Goal: Information Seeking & Learning: Find specific page/section

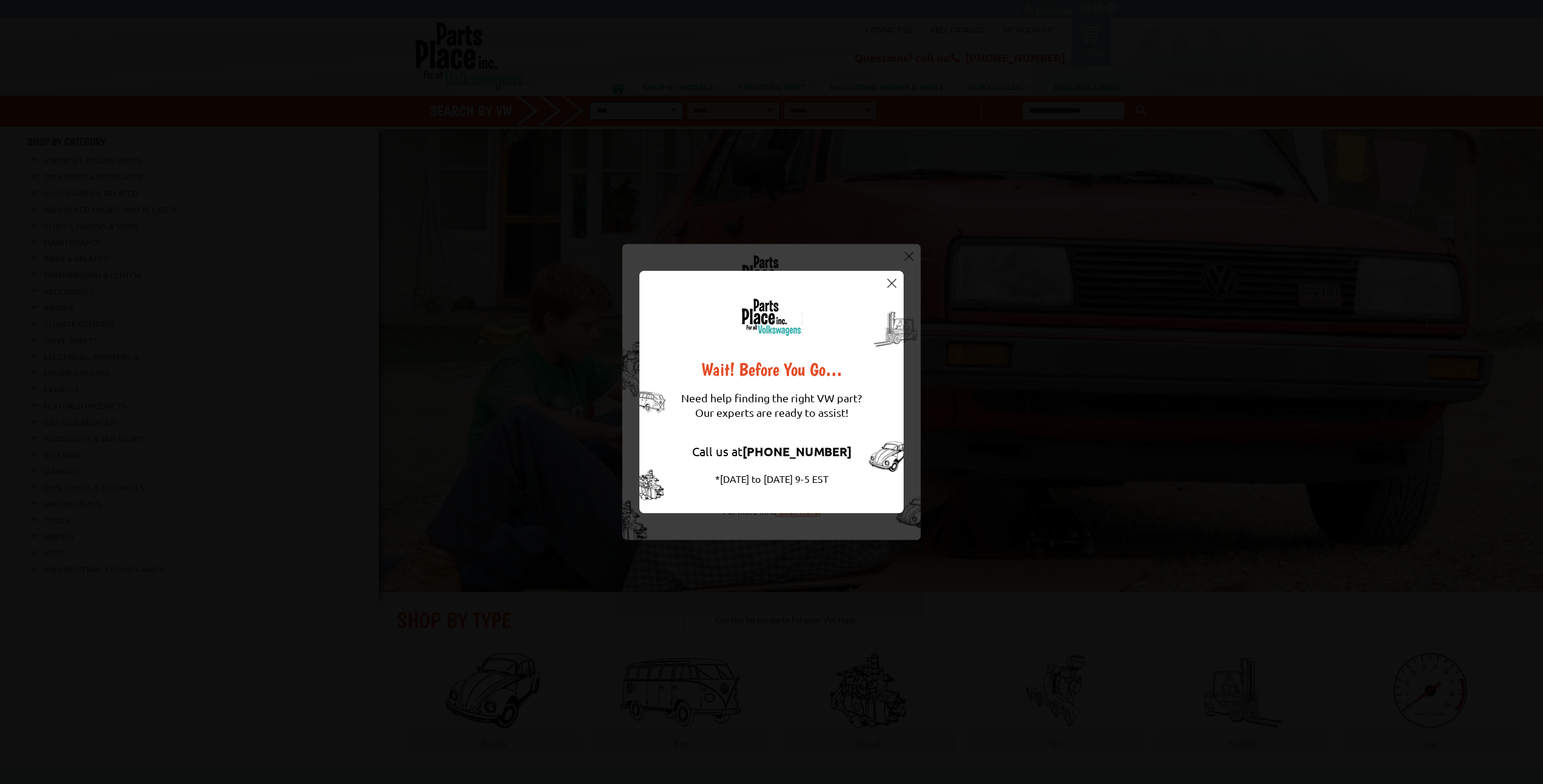
click at [895, 281] on img at bounding box center [892, 283] width 9 height 9
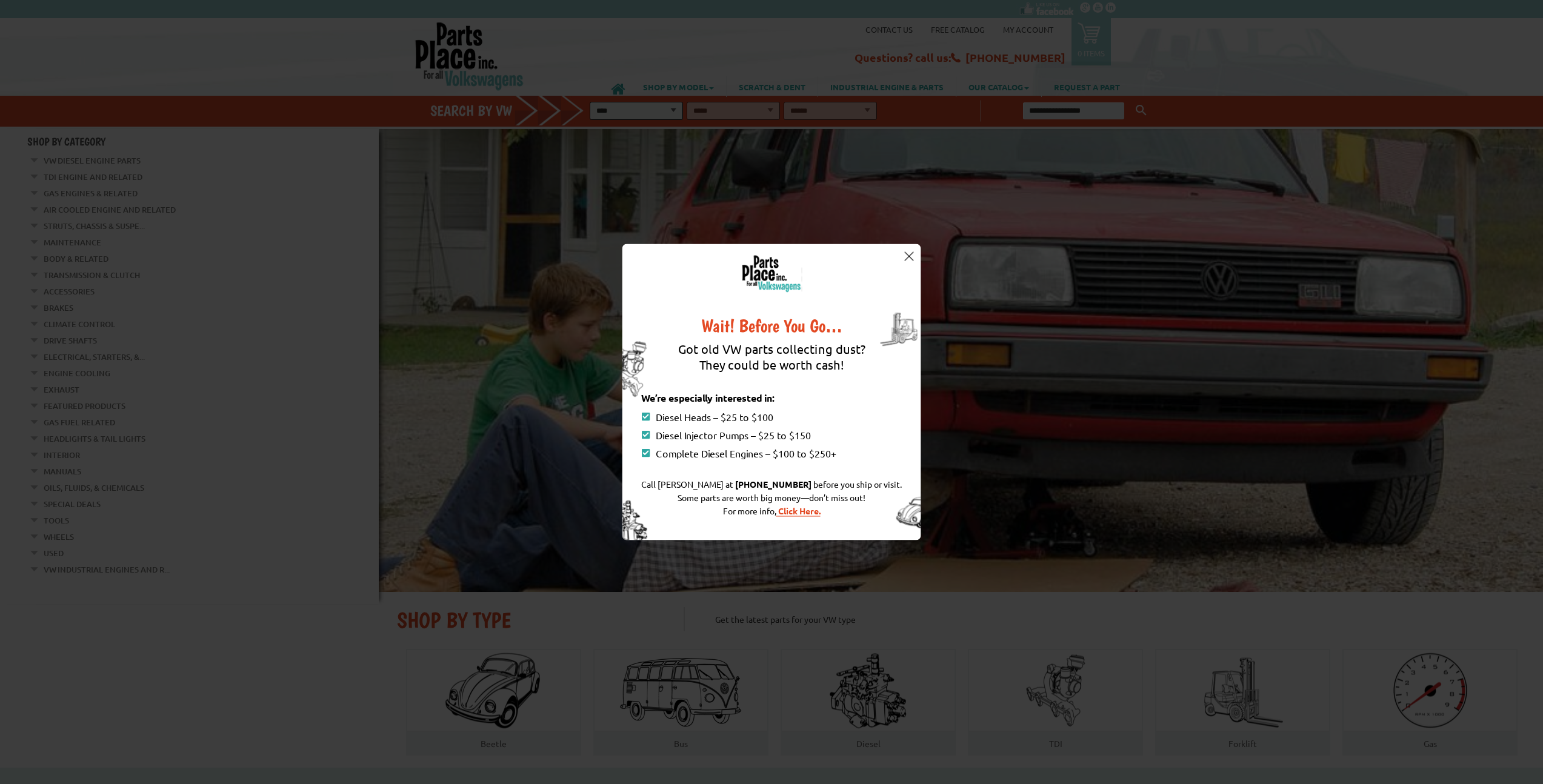
click at [911, 254] on img at bounding box center [909, 256] width 9 height 9
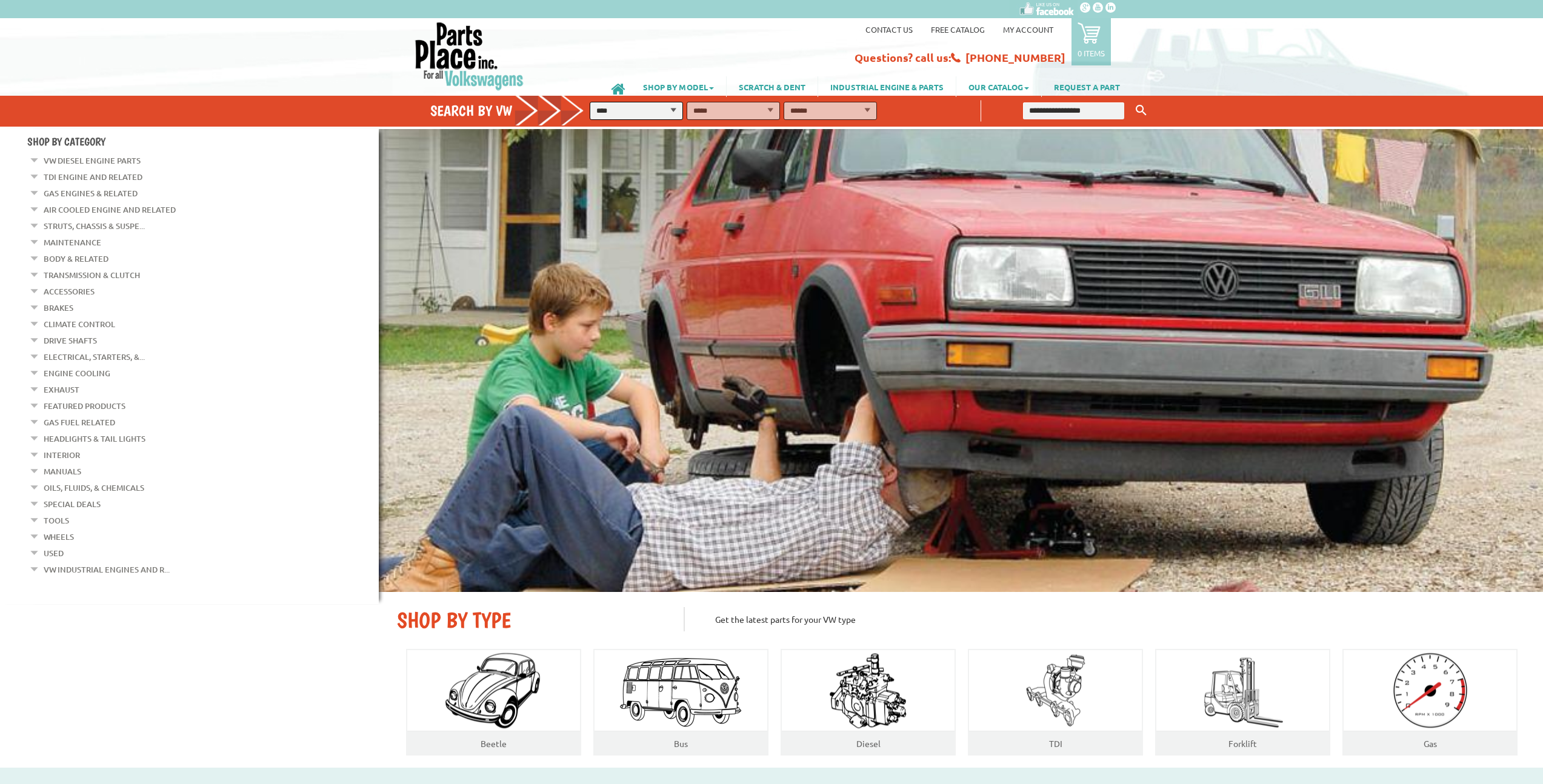
click at [1038, 26] on link "My Account" at bounding box center [1028, 29] width 50 height 10
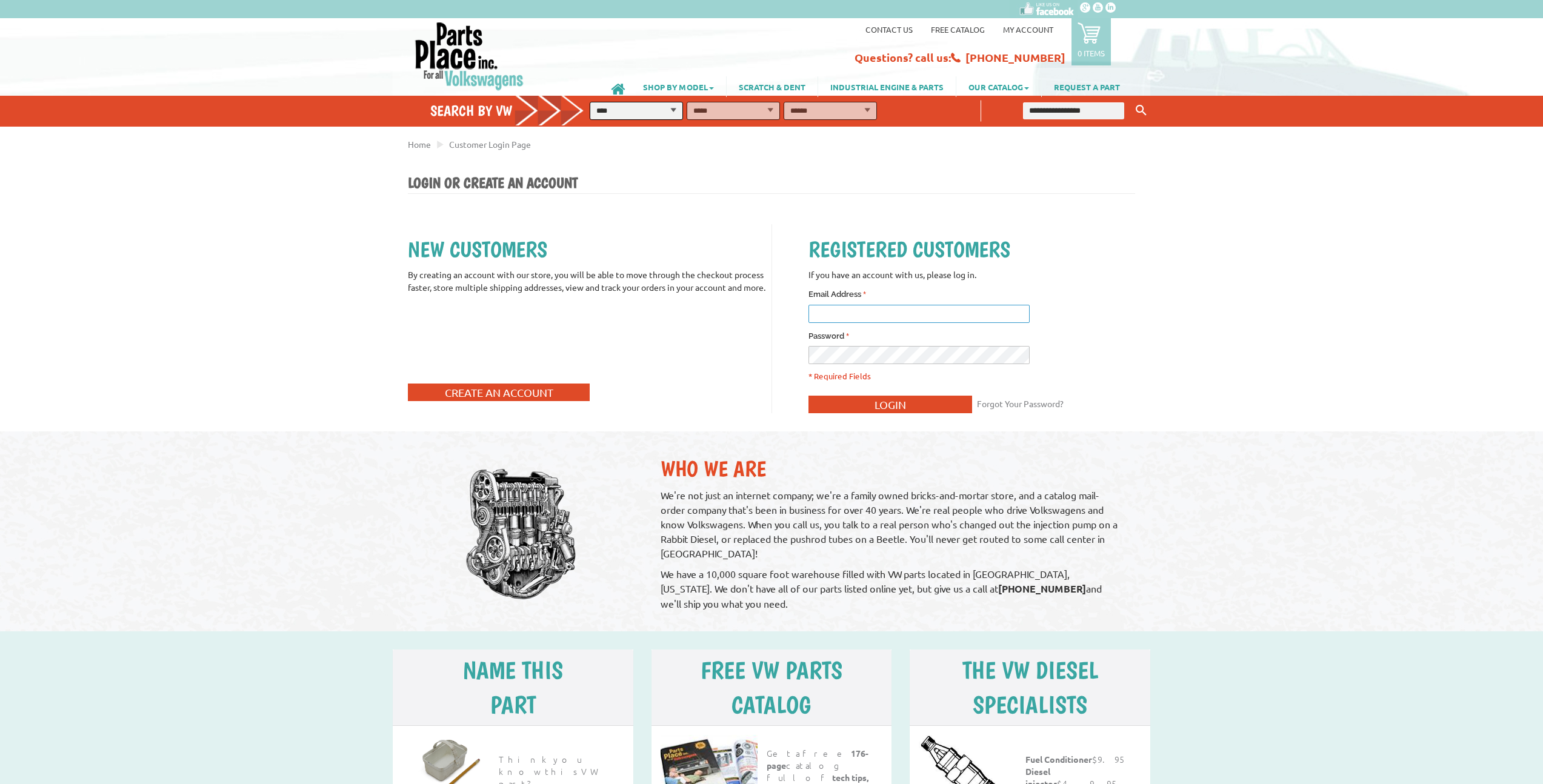
type input "**********"
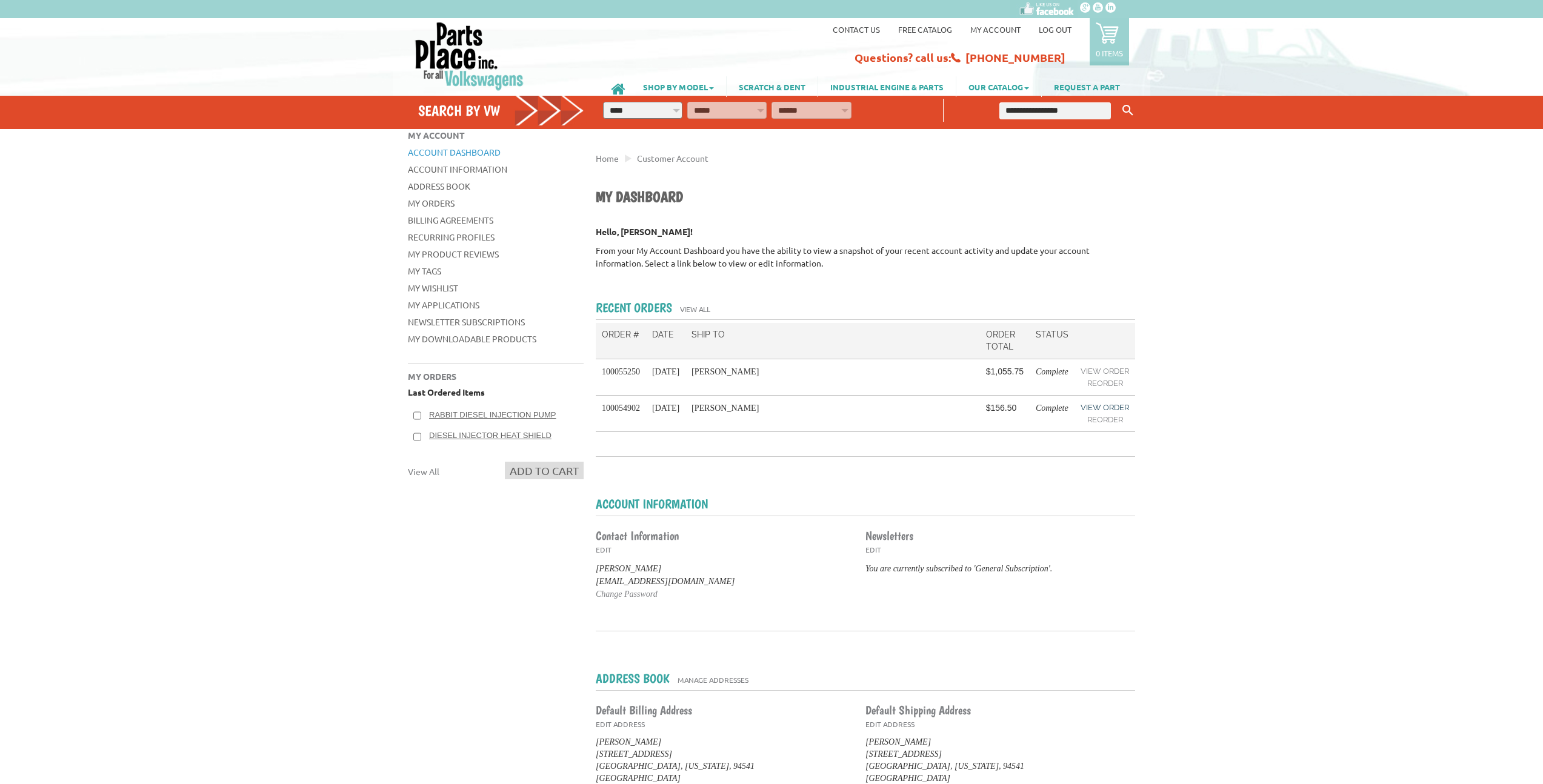
click at [1103, 408] on link "View Order" at bounding box center [1105, 407] width 49 height 12
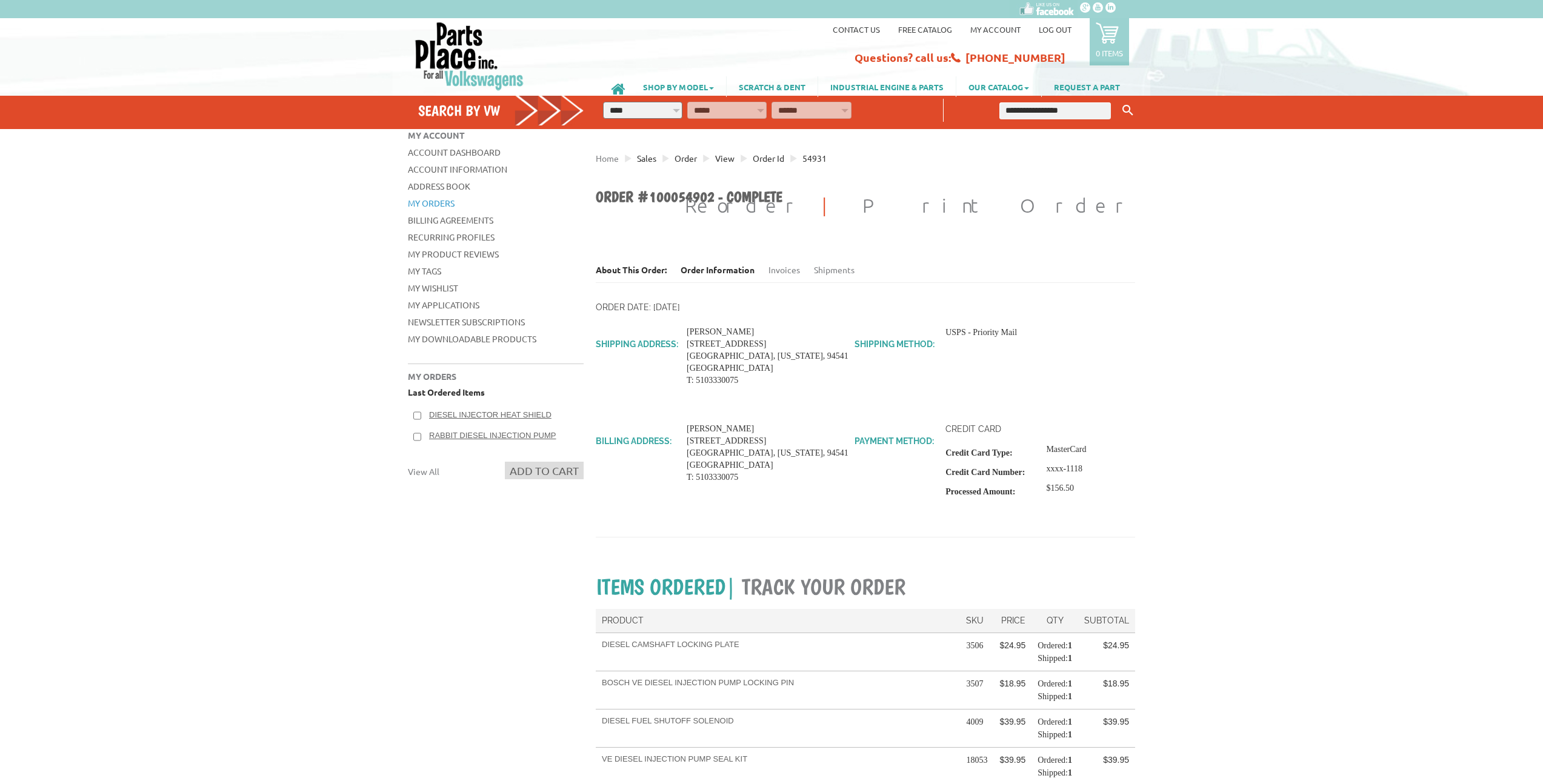
click at [772, 159] on span "Order id" at bounding box center [769, 158] width 32 height 11
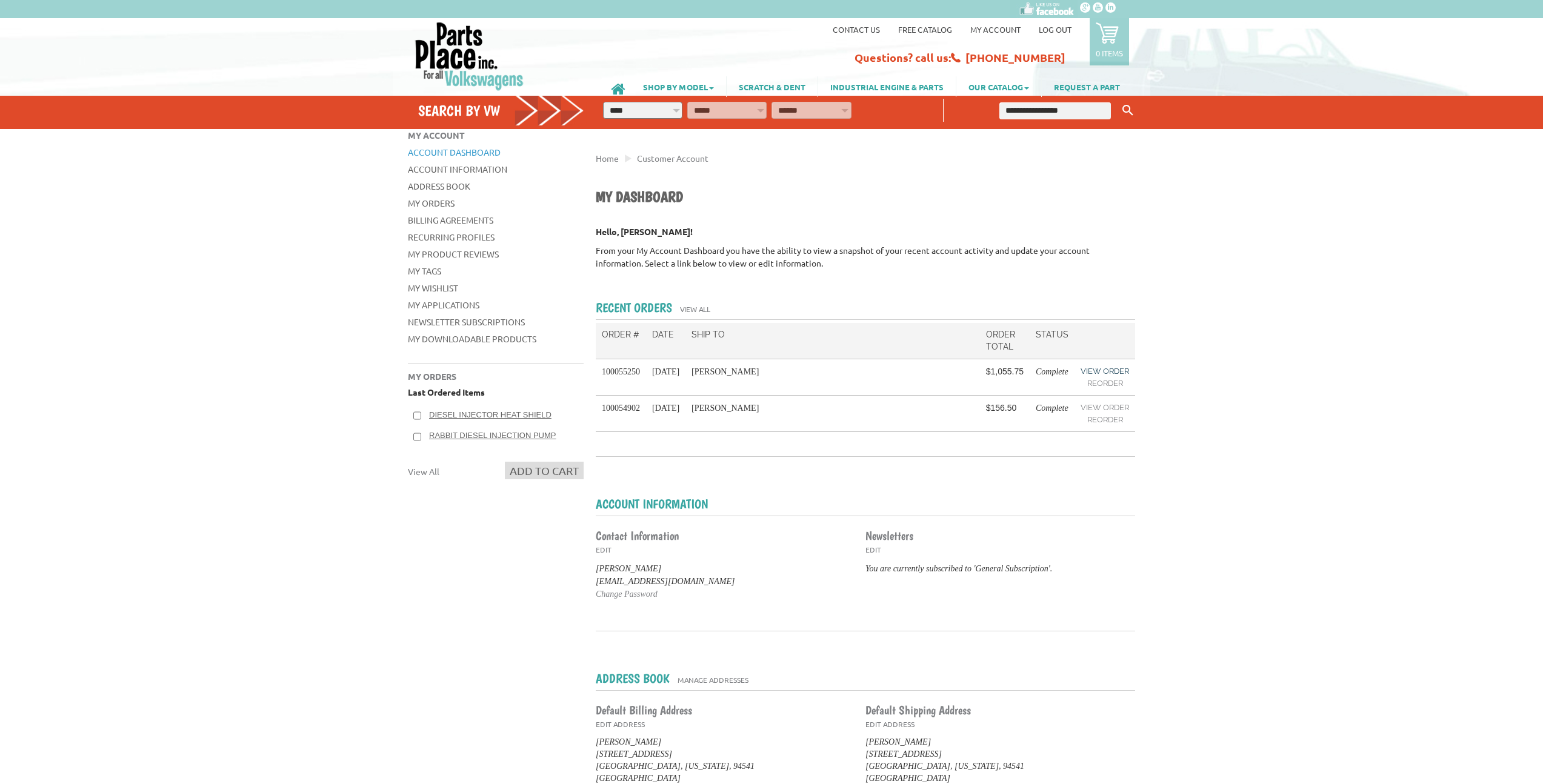
click at [1092, 371] on link "View Order" at bounding box center [1105, 371] width 49 height 12
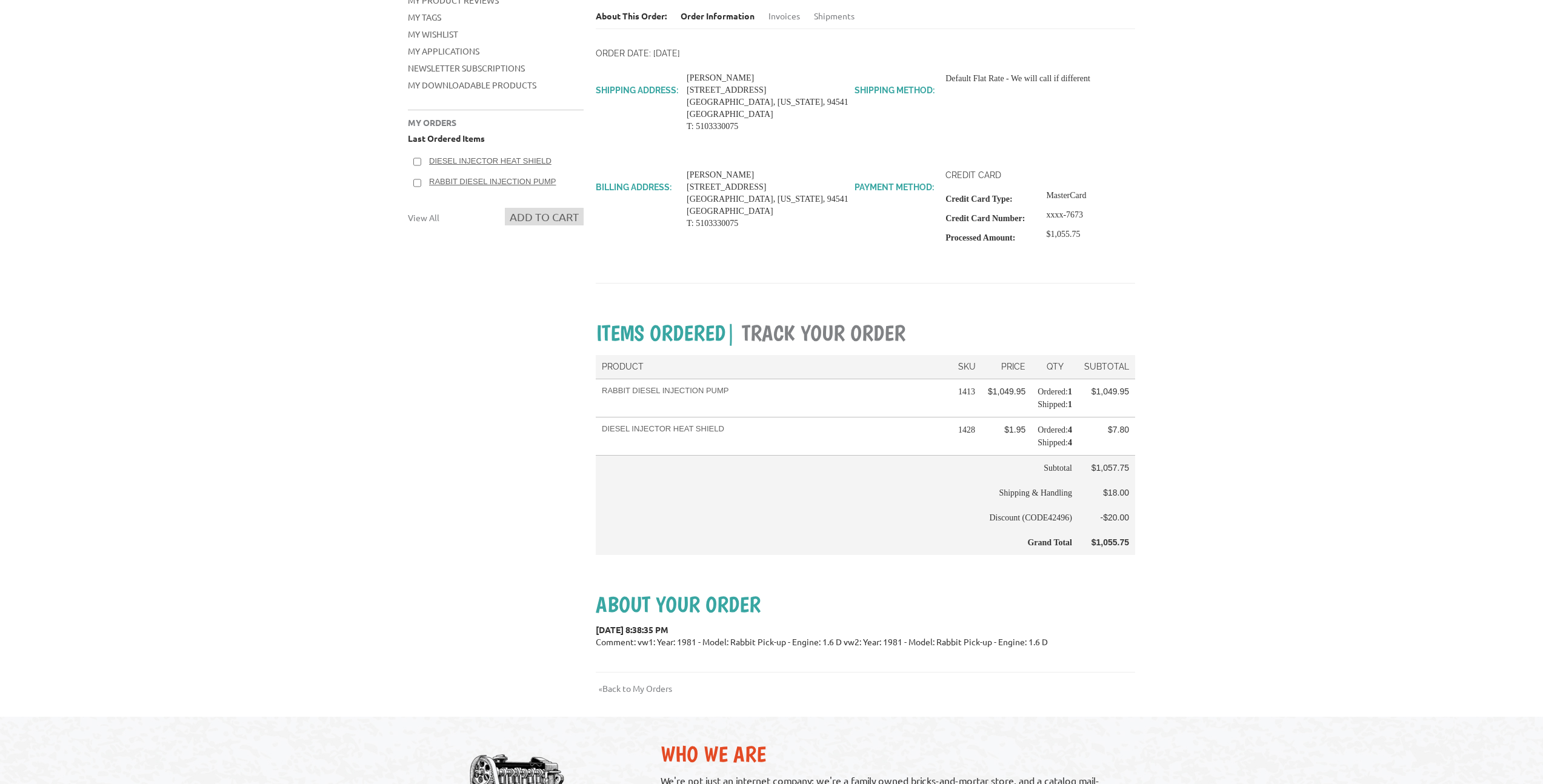
scroll to position [256, 0]
drag, startPoint x: 603, startPoint y: 392, endPoint x: 722, endPoint y: 393, distance: 119.0
click at [736, 393] on h3 "Rabbit Diesel Injection Pump" at bounding box center [774, 389] width 344 height 11
copy h3 "Rabbit Diesel Injection Pump"
click at [970, 395] on td "1413" at bounding box center [967, 396] width 29 height 38
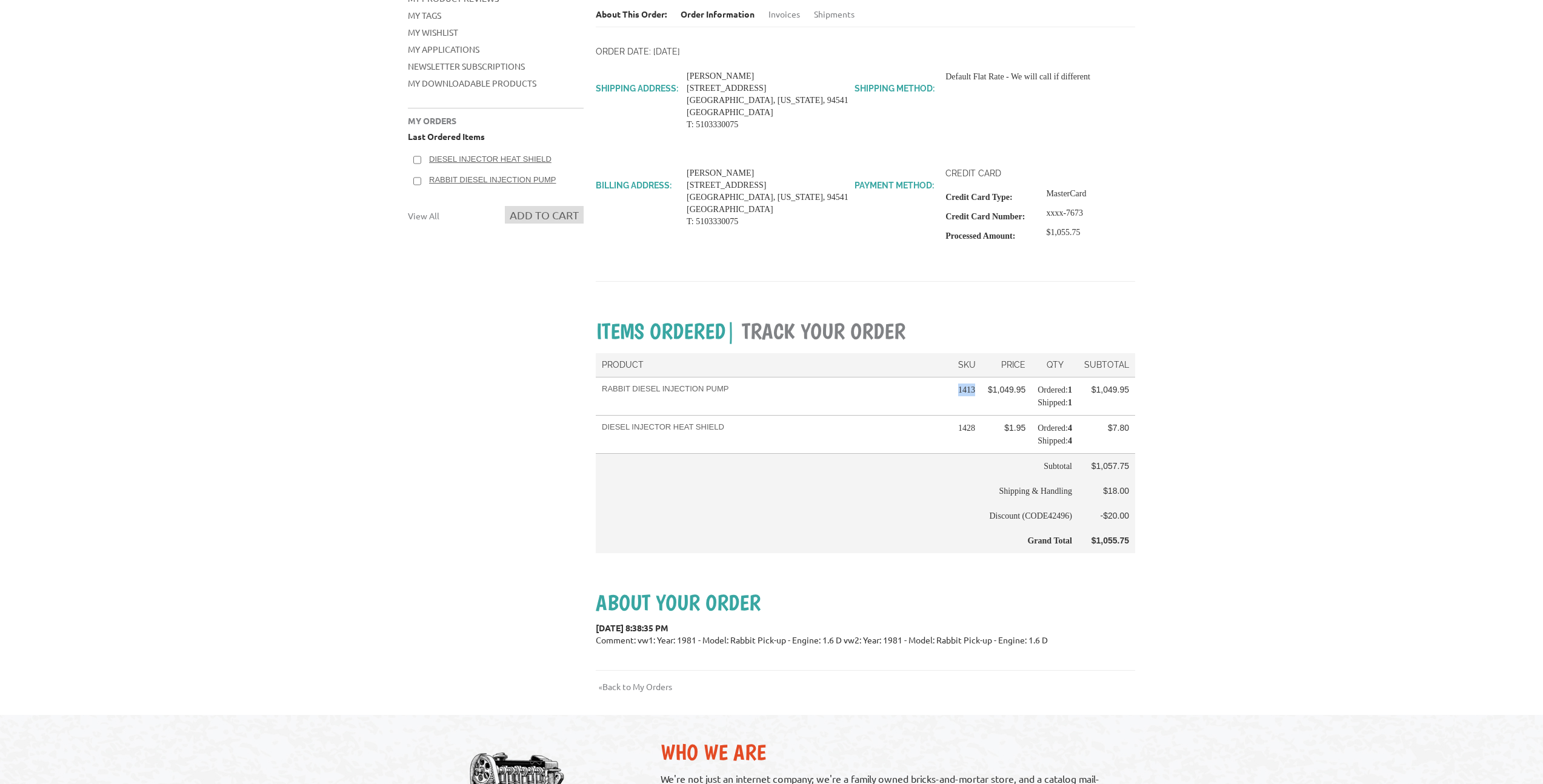
click at [970, 395] on td "1413" at bounding box center [967, 396] width 29 height 38
copy td "1413"
drag, startPoint x: 721, startPoint y: 456, endPoint x: 611, endPoint y: 456, distance: 110.0
click at [603, 433] on h3 "Diesel Injector Heat Shield" at bounding box center [774, 427] width 344 height 11
copy h3 "Diesel Injector Heat Shield"
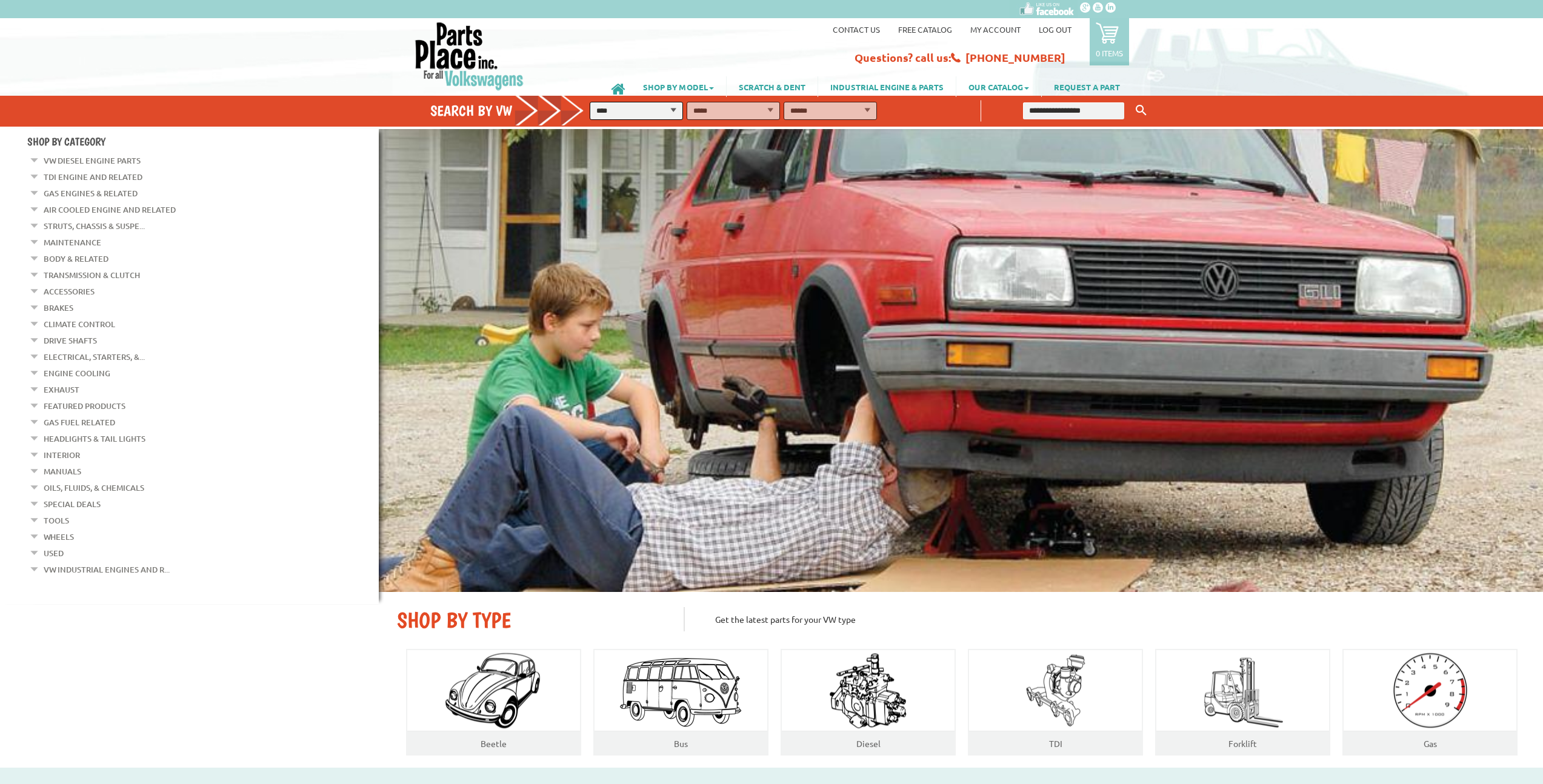
click at [990, 29] on link "My Account" at bounding box center [996, 29] width 50 height 10
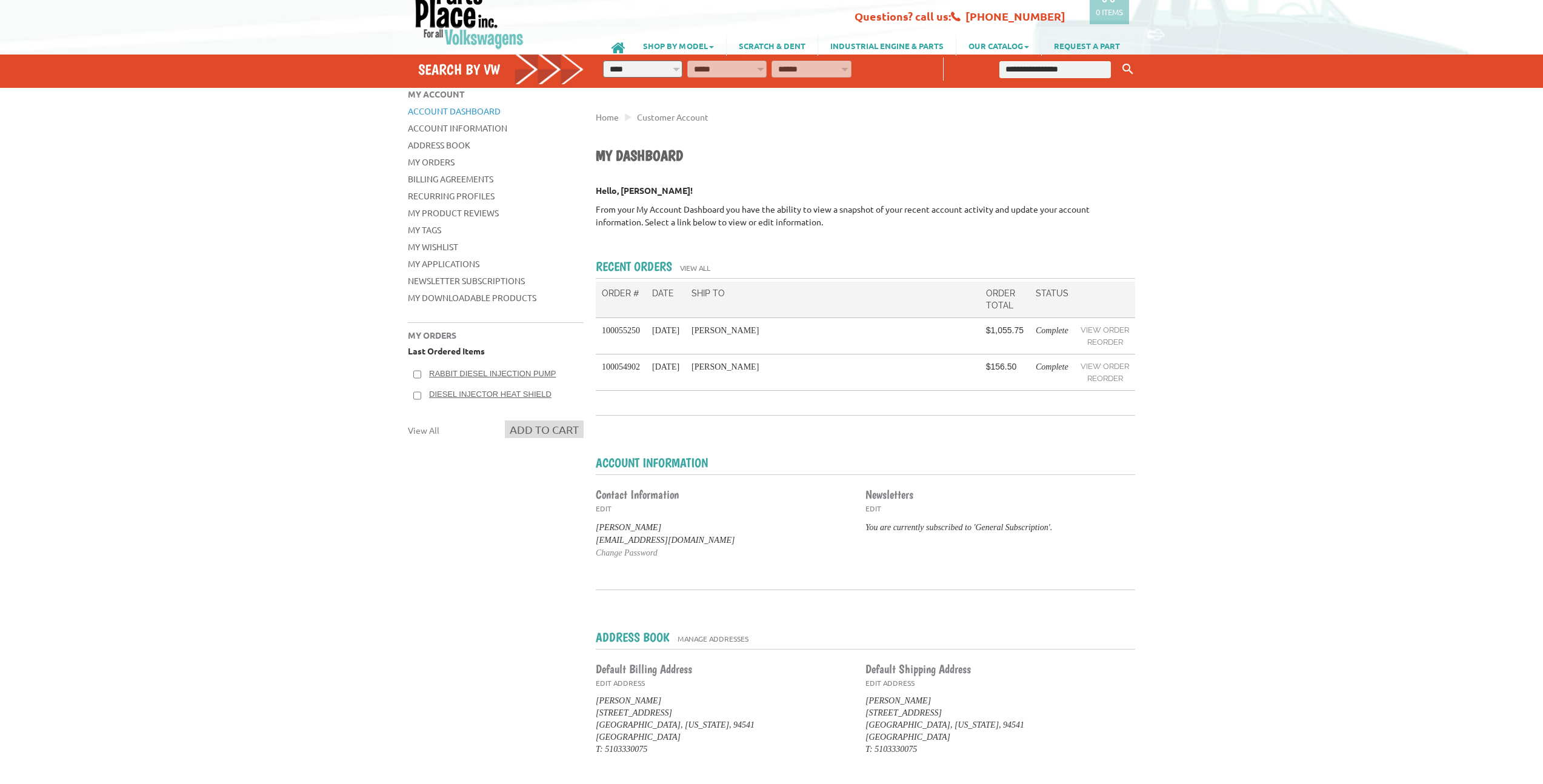
scroll to position [45, 0]
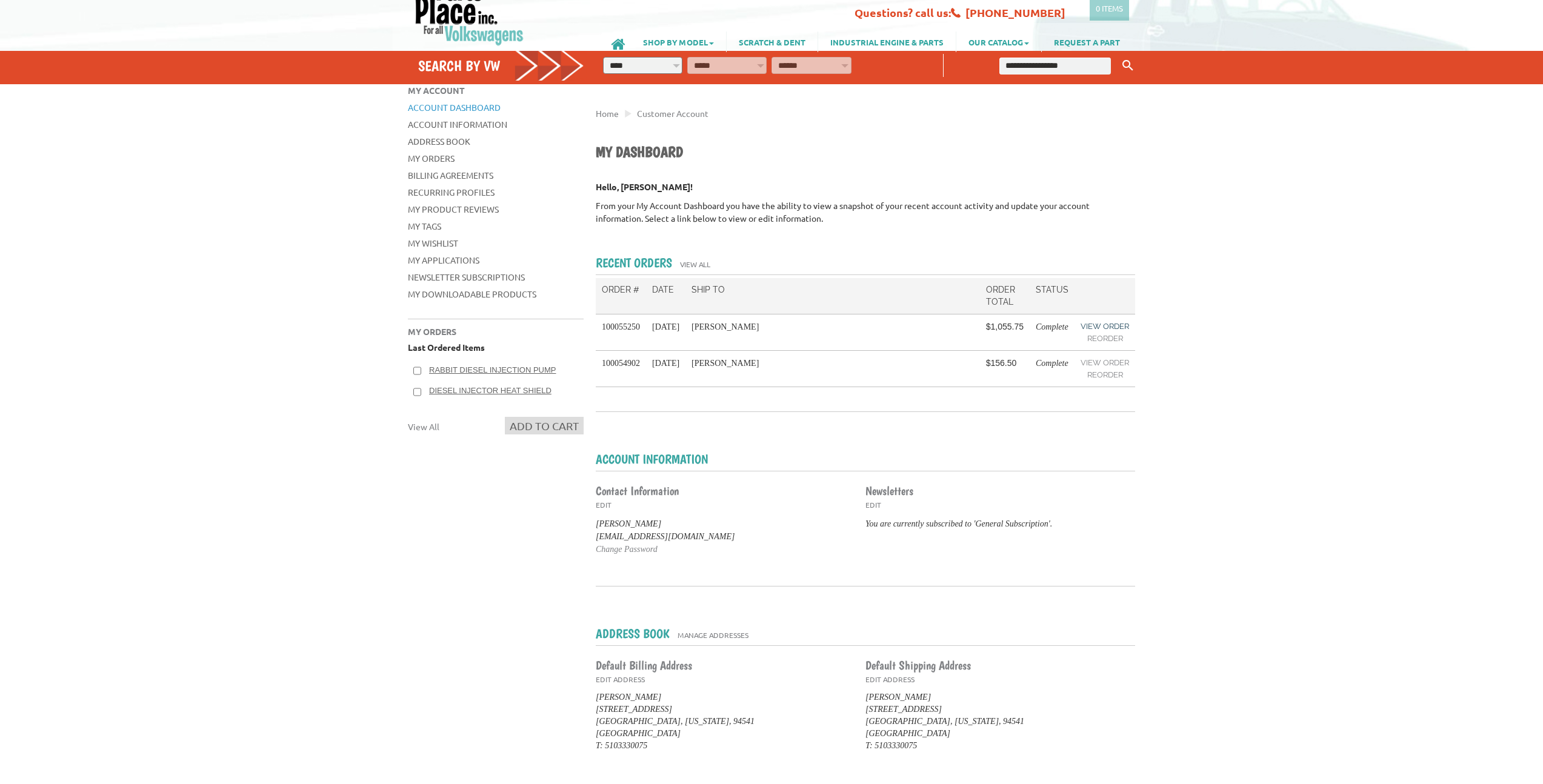
click at [1121, 329] on link "View Order" at bounding box center [1105, 326] width 49 height 12
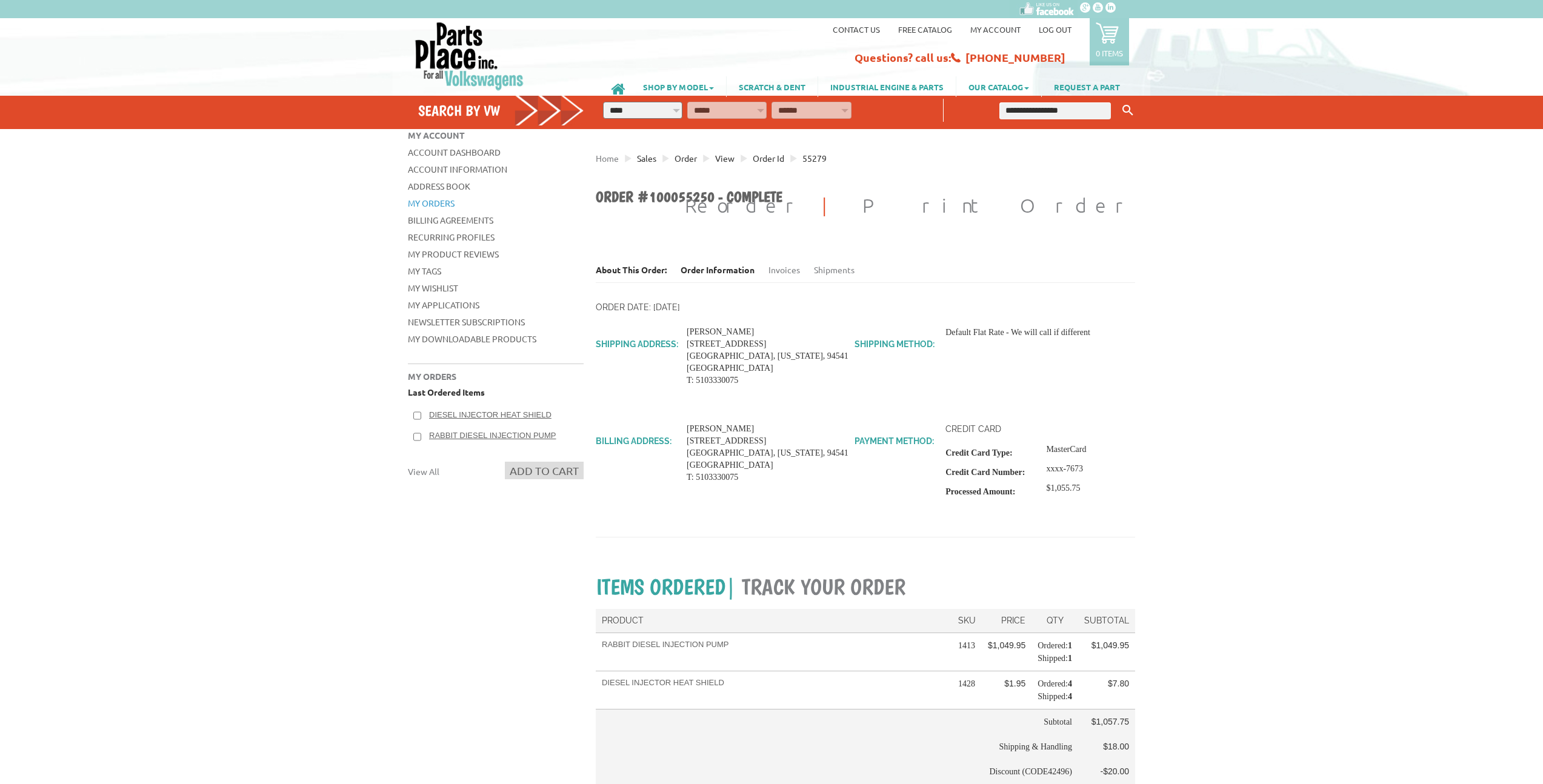
scroll to position [1, 0]
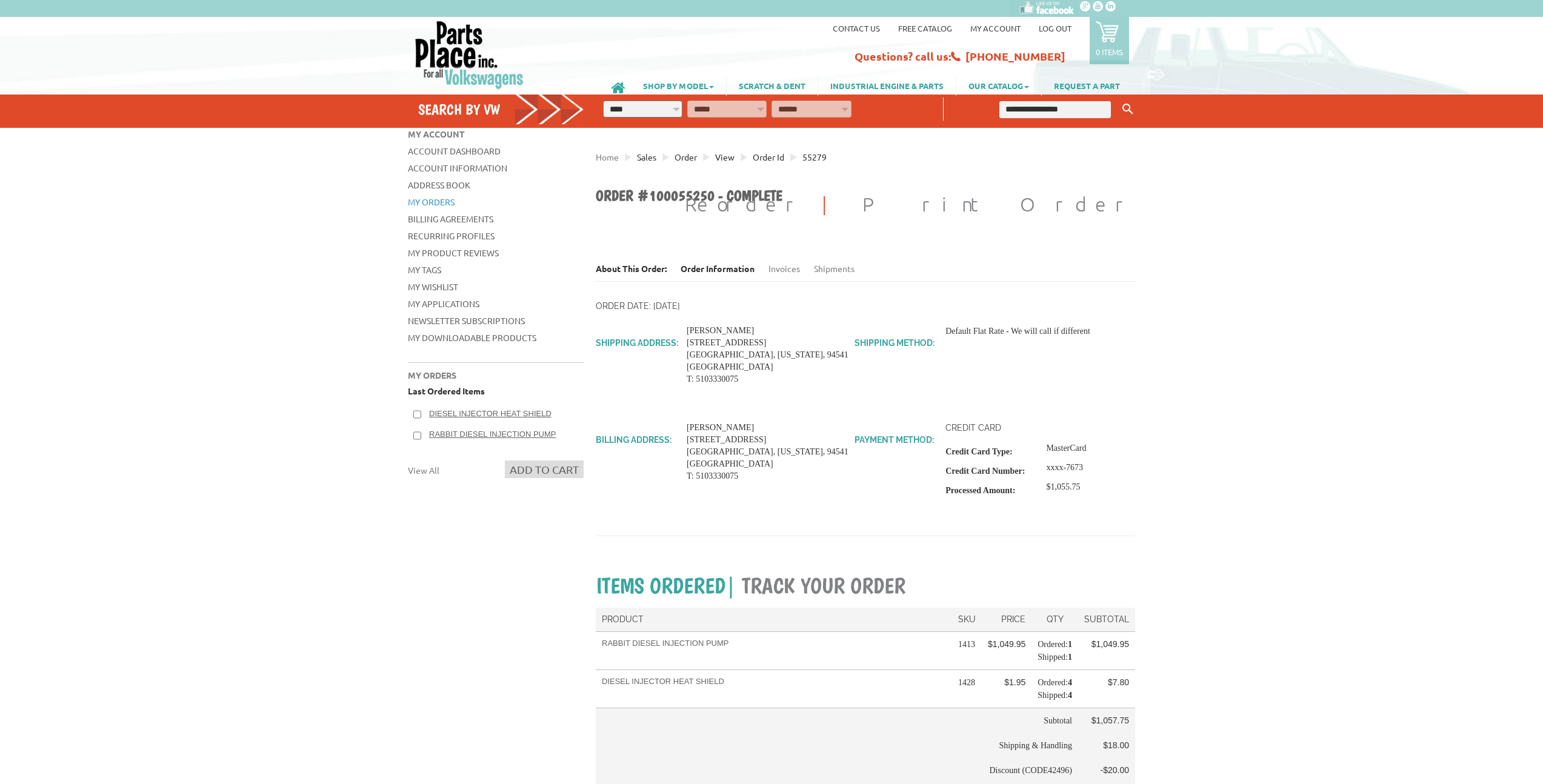
click at [1043, 106] on input "text" at bounding box center [1054, 109] width 111 height 17
type input "****"
click at [1046, 143] on li "4 1413" at bounding box center [1044, 137] width 184 height 16
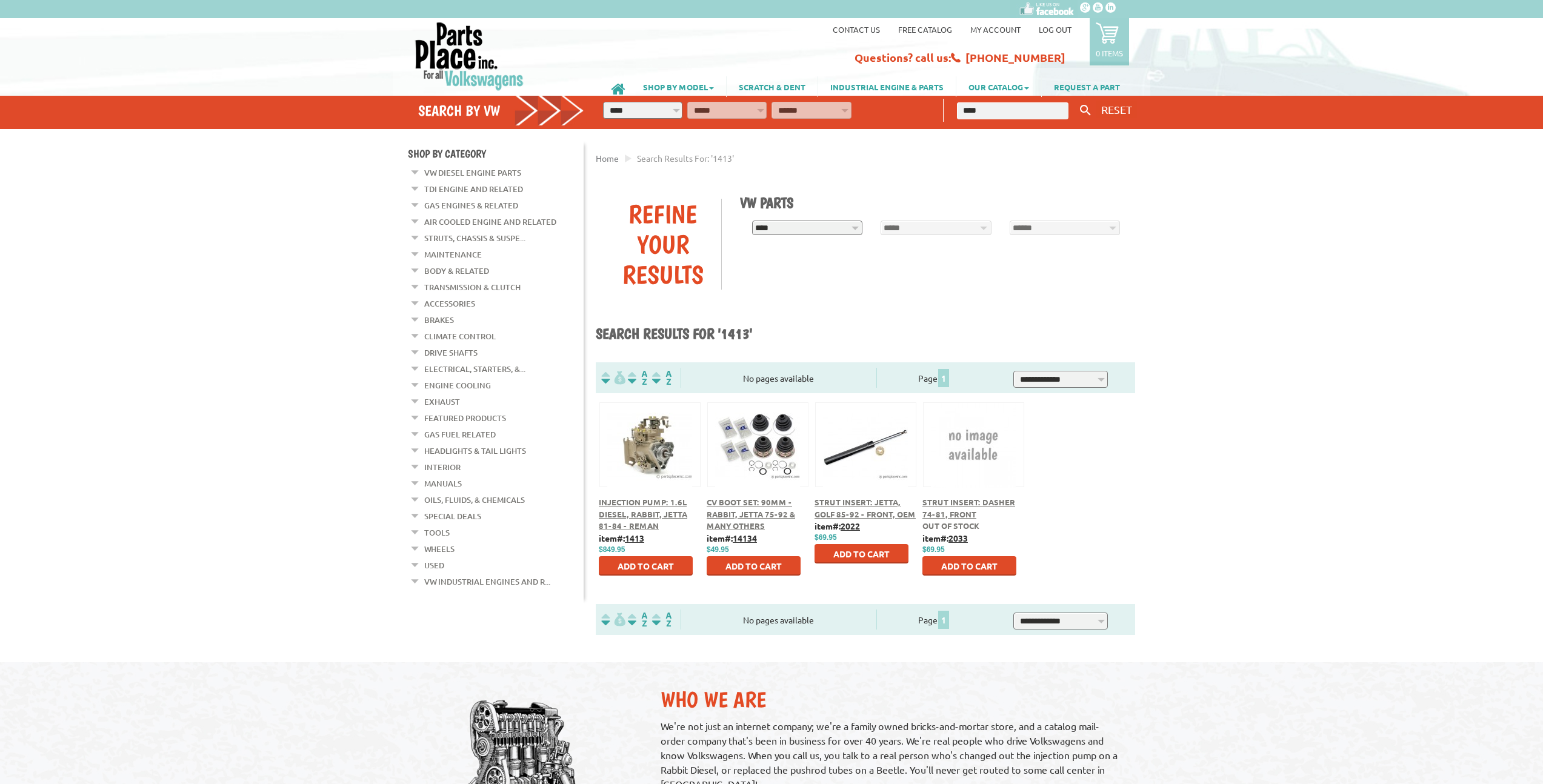
click at [1045, 143] on div "Home Search results for: '1413' Search Results for "1413" VW Parts" at bounding box center [862, 386] width 545 height 515
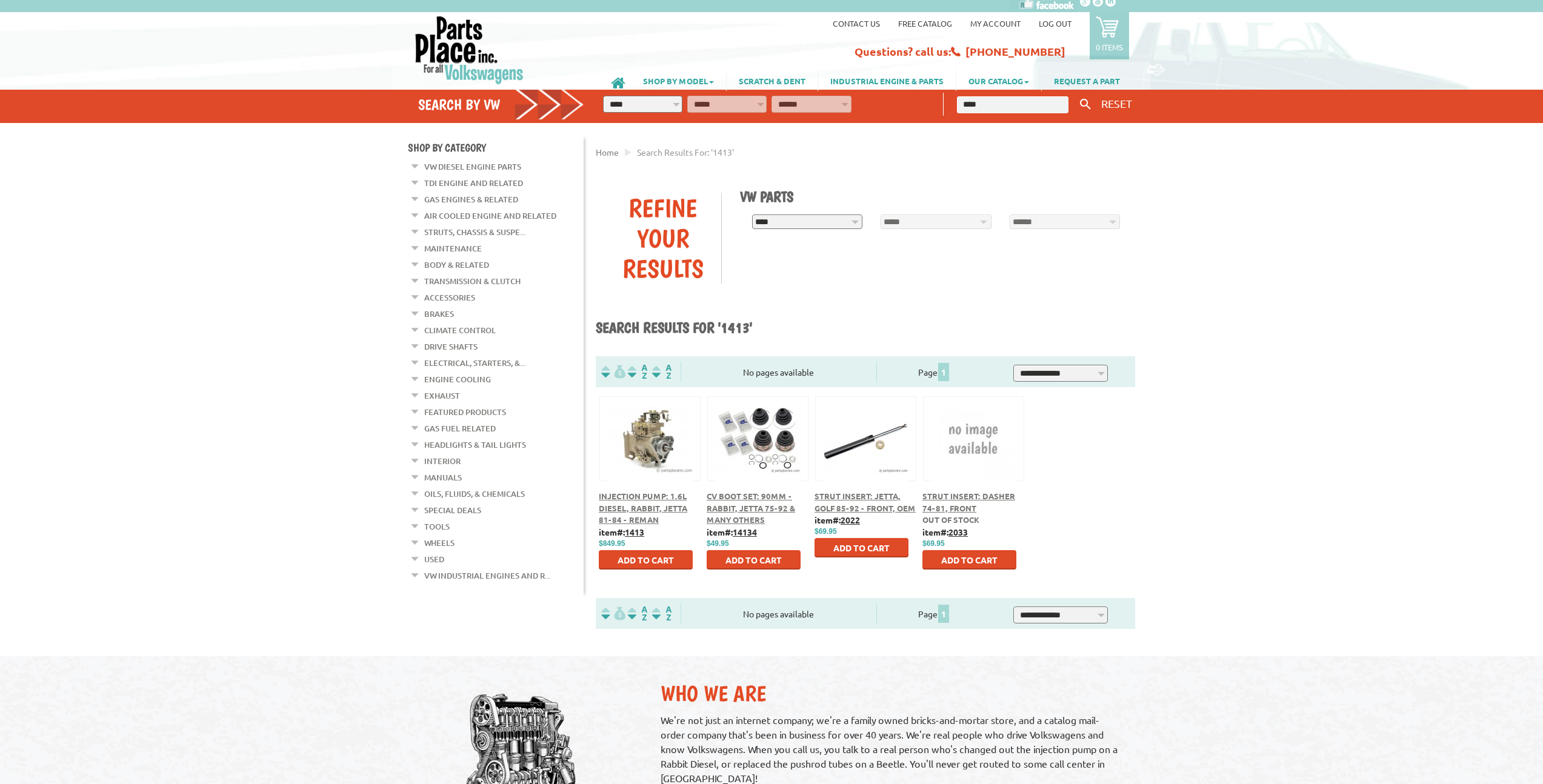
click at [1045, 143] on ul "Home Search results for: '1413'" at bounding box center [866, 153] width 539 height 22
click at [1044, 143] on ul "Home Search results for: '1413'" at bounding box center [866, 153] width 539 height 22
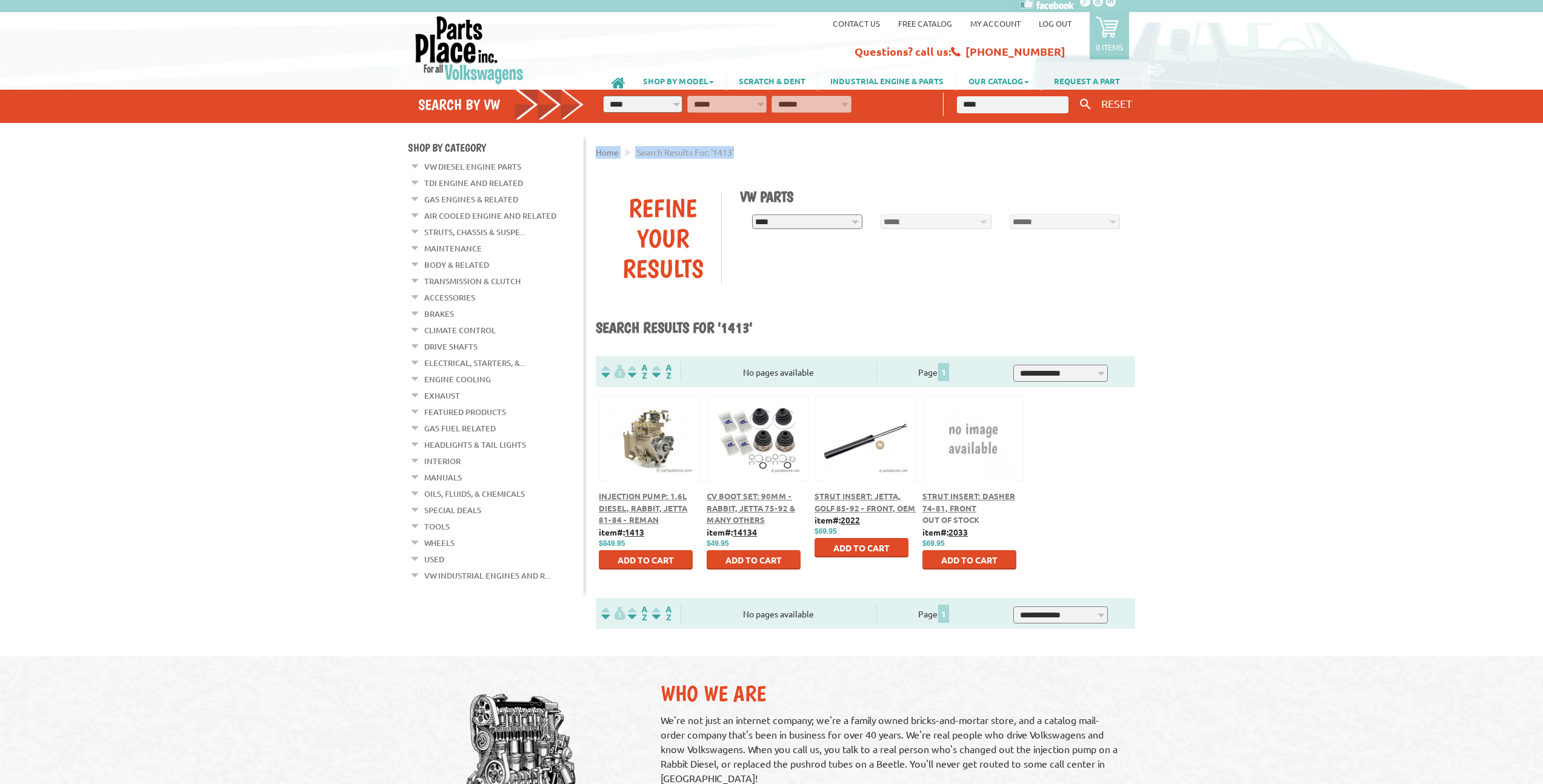
click at [1044, 141] on ul "Home Search results for: '1413'" at bounding box center [866, 153] width 539 height 22
click at [1046, 141] on ul "Home Search results for: '1413'" at bounding box center [866, 153] width 539 height 22
click at [1046, 140] on div "Home Search results for: '1413' Search Results for "1413" VW Parts" at bounding box center [862, 380] width 545 height 515
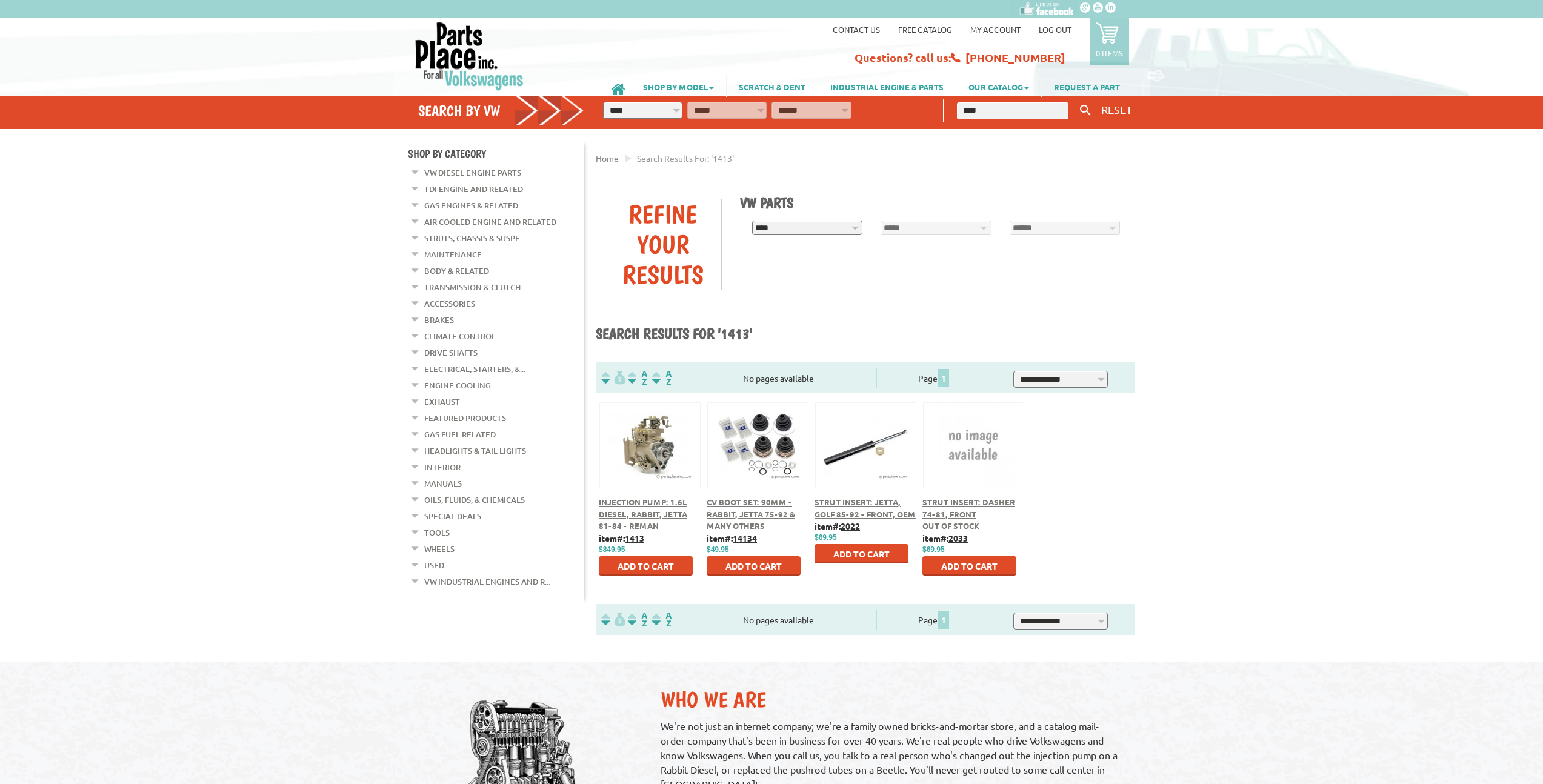
click at [622, 512] on span "Injection Pump: 1.6L Diesel, Rabbit, Jetta 81-84 - Reman" at bounding box center [643, 514] width 88 height 34
